Goal: Information Seeking & Learning: Learn about a topic

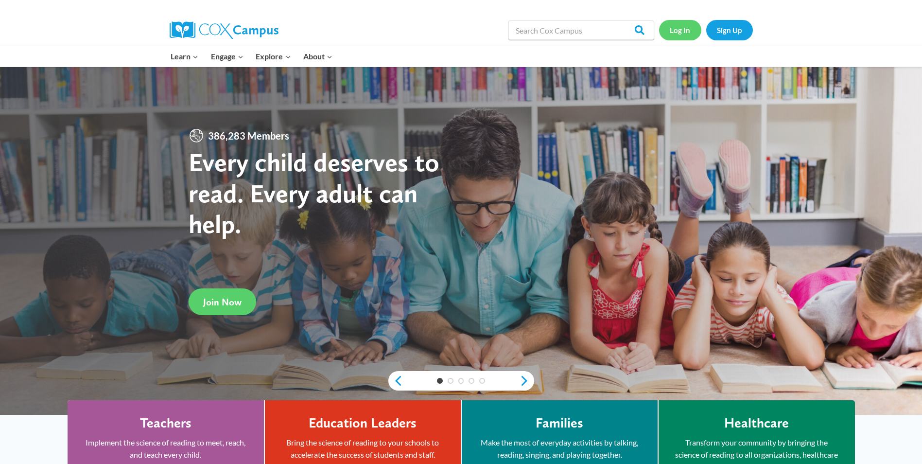
click at [692, 27] on link "Log In" at bounding box center [680, 30] width 42 height 20
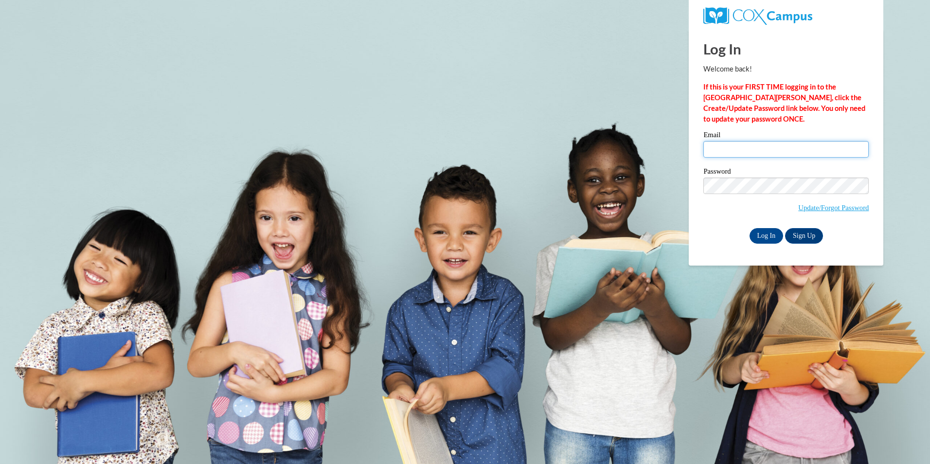
click at [711, 144] on input "Email" at bounding box center [785, 149] width 165 height 17
type input "millersylina@gmail.com"
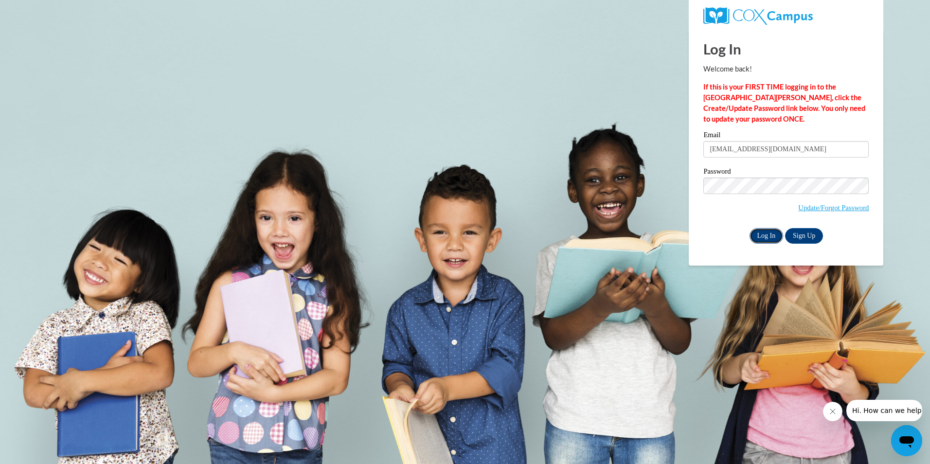
click at [766, 235] on input "Log In" at bounding box center [766, 236] width 34 height 16
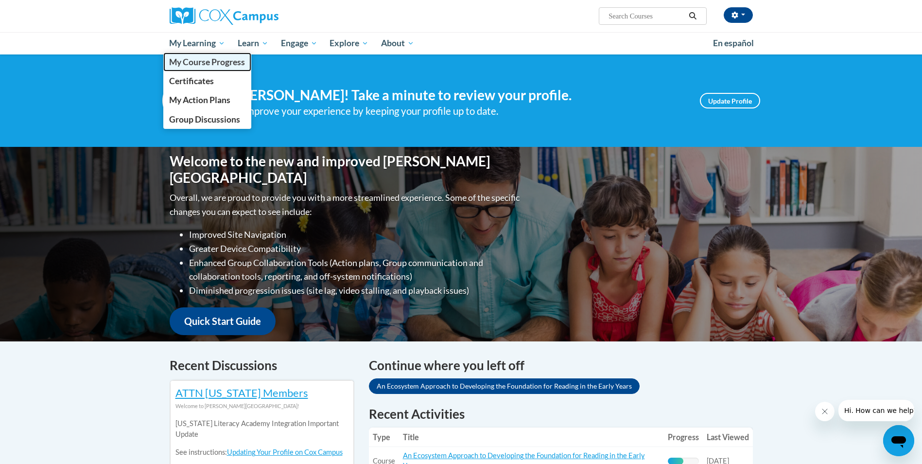
click at [211, 68] on link "My Course Progress" at bounding box center [207, 62] width 88 height 19
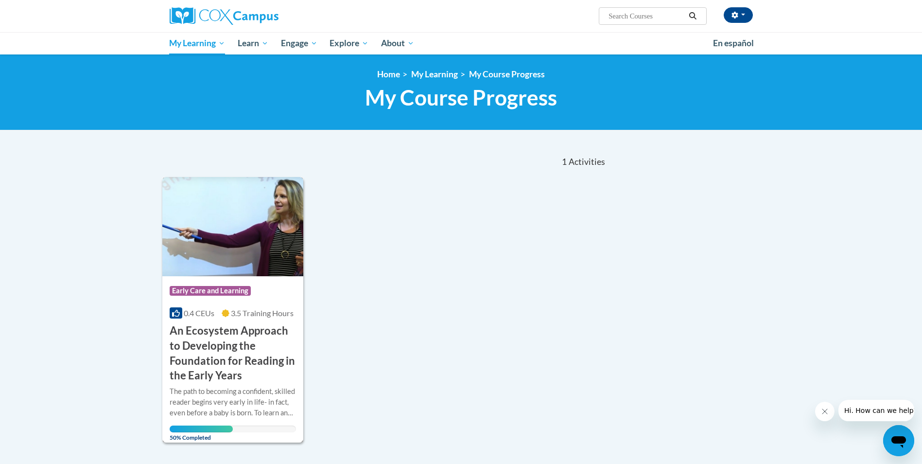
click at [224, 344] on h3 "An Ecosystem Approach to Developing the Foundation for Reading in the Early Yea…" at bounding box center [233, 353] width 127 height 60
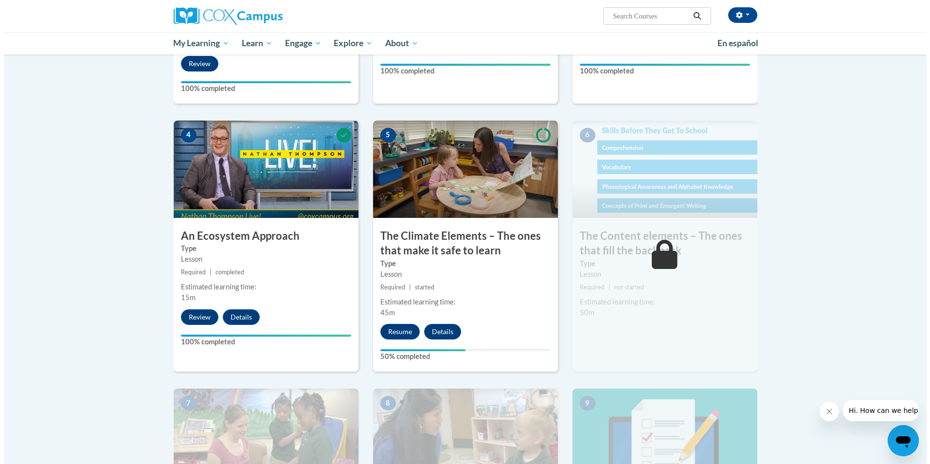
scroll to position [486, 0]
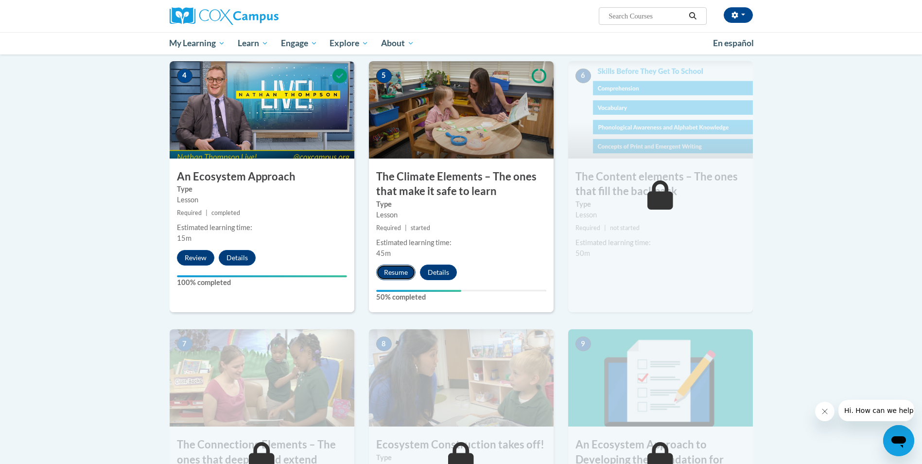
click at [402, 269] on button "Resume" at bounding box center [395, 273] width 39 height 16
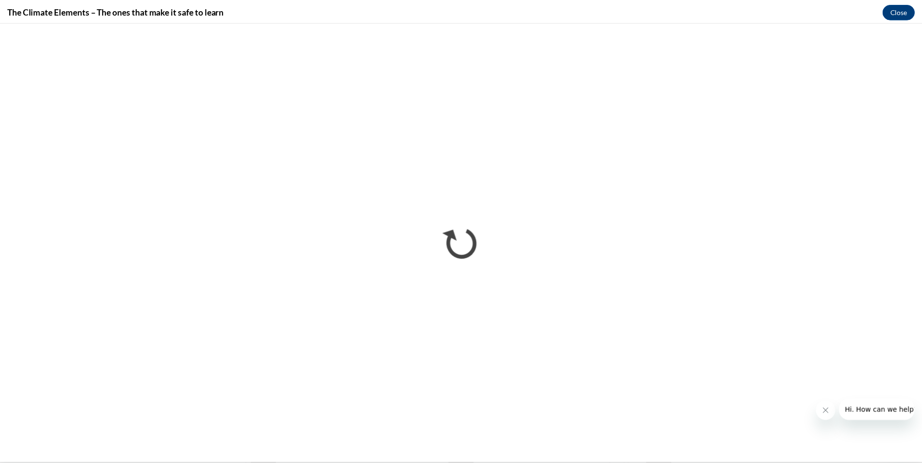
scroll to position [0, 0]
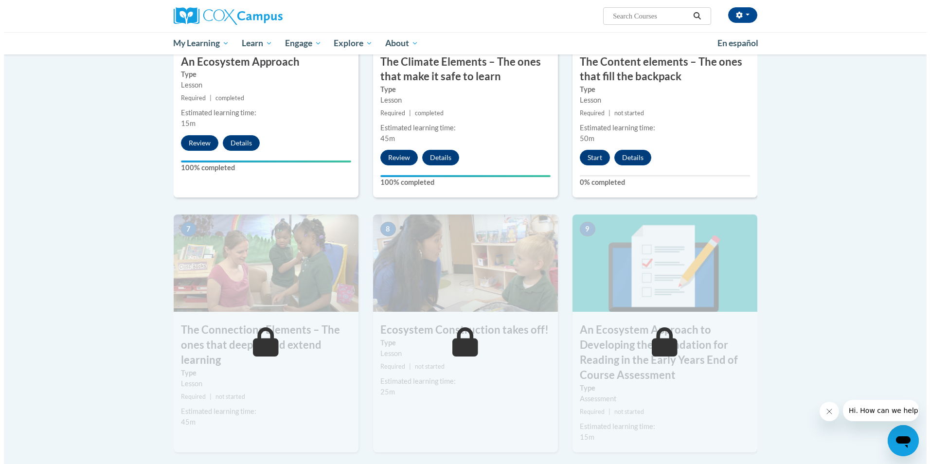
scroll to position [584, 0]
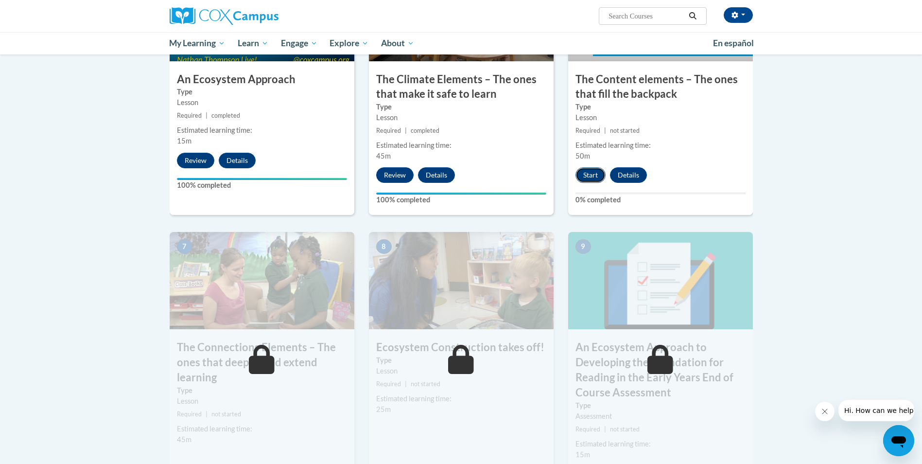
click at [580, 169] on button "Start" at bounding box center [591, 175] width 30 height 16
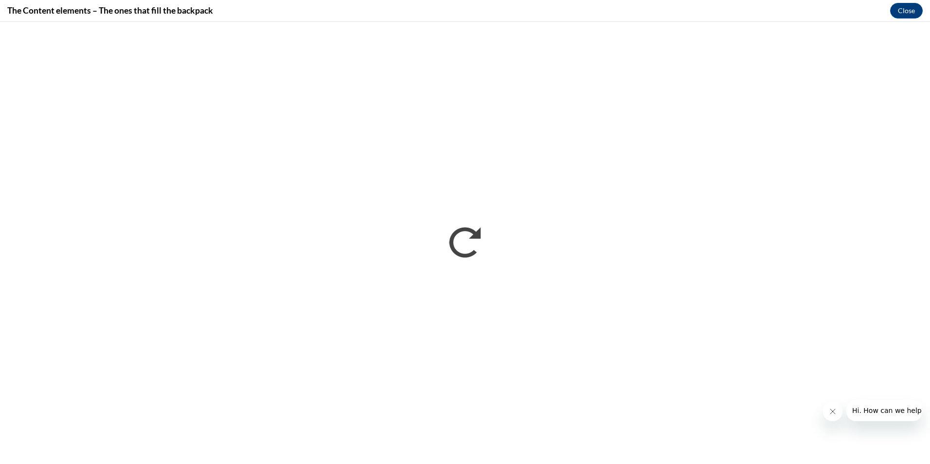
scroll to position [0, 0]
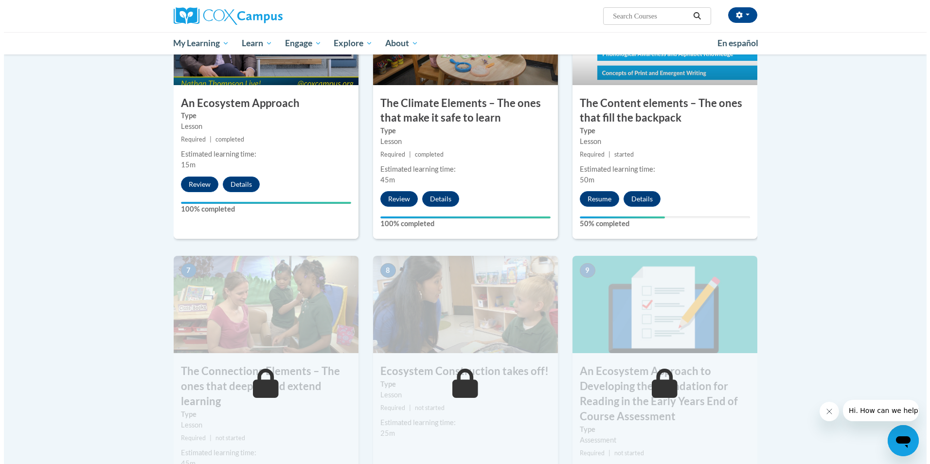
scroll to position [567, 0]
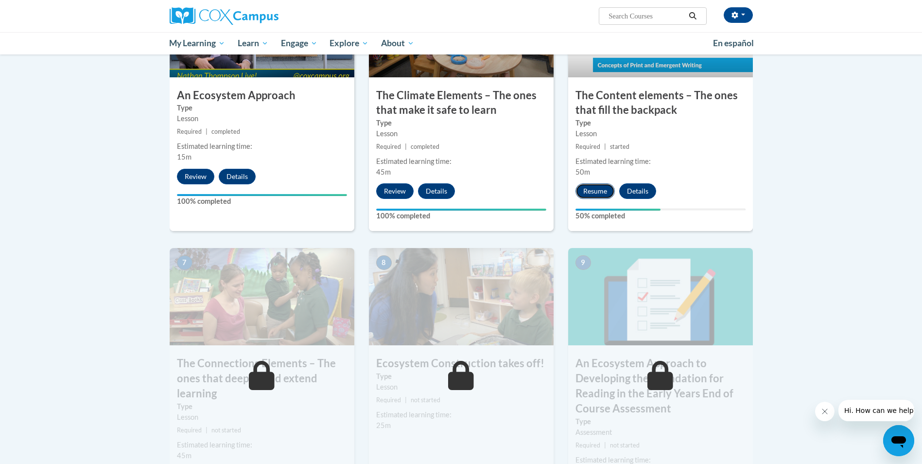
click at [605, 186] on button "Resume" at bounding box center [595, 191] width 39 height 16
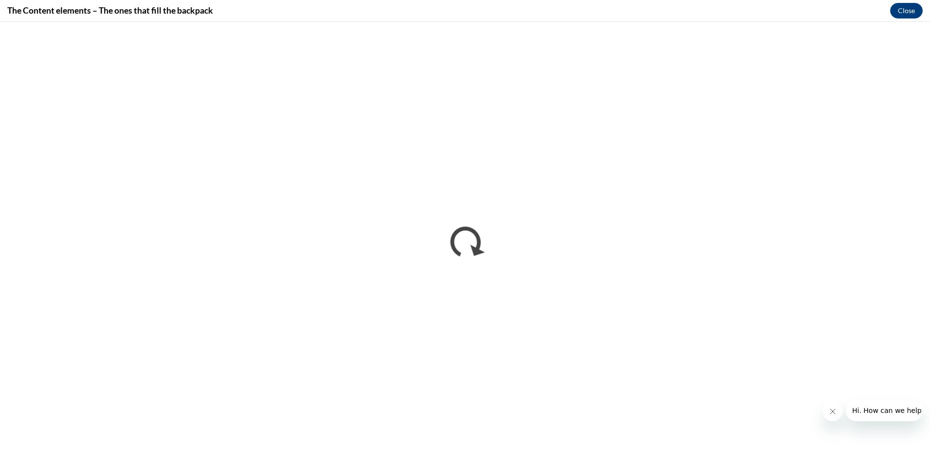
scroll to position [0, 0]
